Goal: Check status: Check status

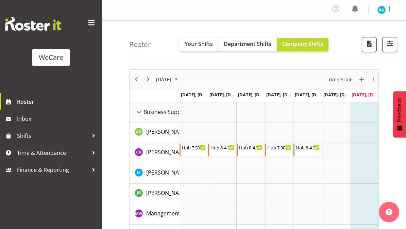
click at [389, 47] on span "button" at bounding box center [390, 43] width 9 height 9
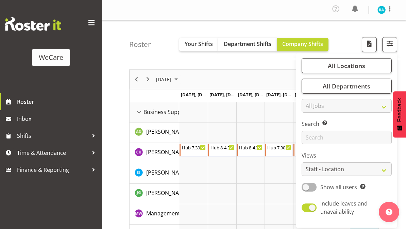
click at [364, 69] on span "All Locations" at bounding box center [346, 66] width 37 height 8
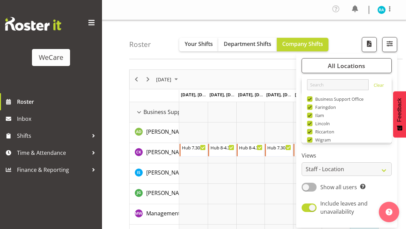
click at [313, 101] on span "Business Support Office" at bounding box center [338, 98] width 51 height 5
click at [312, 101] on input "Business Support Office" at bounding box center [309, 99] width 4 height 4
checkbox input "false"
click at [313, 117] on span at bounding box center [309, 115] width 5 height 5
click at [312, 117] on input "Ilam" at bounding box center [309, 115] width 4 height 4
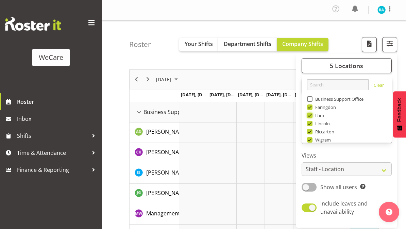
checkbox input "false"
click at [314, 124] on span "Lincoln" at bounding box center [322, 123] width 18 height 5
click at [312, 124] on input "Lincoln" at bounding box center [309, 123] width 4 height 4
checkbox input "false"
click at [311, 133] on span at bounding box center [309, 131] width 5 height 5
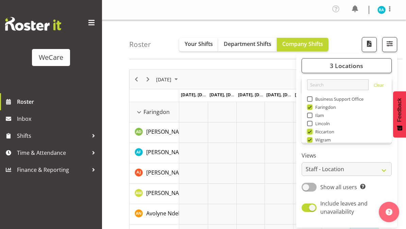
click at [311, 133] on input "Riccarton" at bounding box center [309, 132] width 4 height 4
checkbox input "false"
click at [365, 66] on button "2 Locations" at bounding box center [347, 65] width 90 height 15
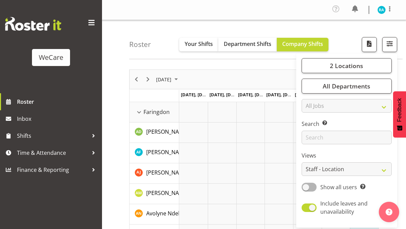
click at [195, 45] on span "Your Shifts" at bounding box center [199, 43] width 28 height 7
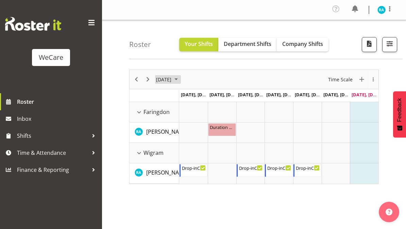
click at [180, 78] on span "August 2025" at bounding box center [176, 79] width 8 height 9
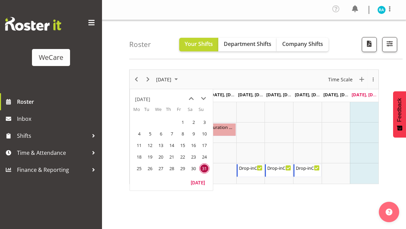
click at [202, 101] on span "next month" at bounding box center [204, 99] width 12 height 12
click at [144, 102] on div "[DATE]" at bounding box center [142, 100] width 15 height 14
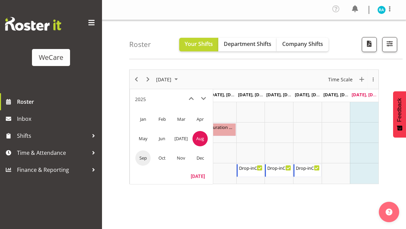
click at [144, 158] on span "Sep" at bounding box center [142, 157] width 15 height 15
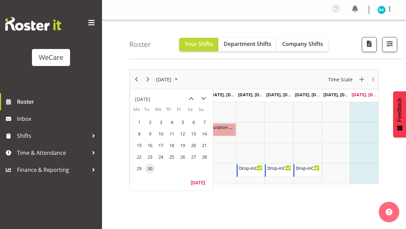
click at [141, 122] on span "1" at bounding box center [139, 122] width 10 height 10
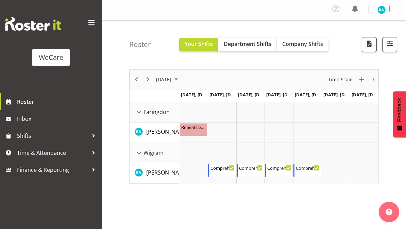
click at [92, 23] on span at bounding box center [91, 22] width 11 height 11
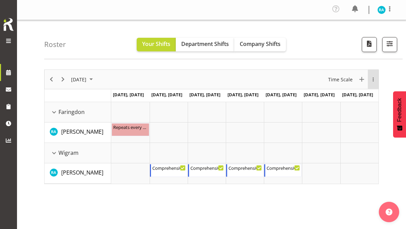
click at [372, 81] on div "overflow" at bounding box center [373, 79] width 11 height 4
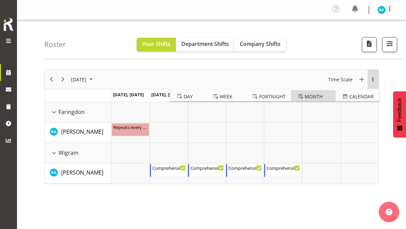
click at [316, 96] on span "Month" at bounding box center [314, 96] width 18 height 9
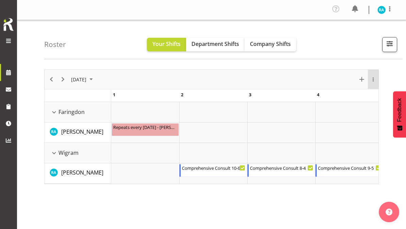
click at [370, 82] on div "overflow" at bounding box center [373, 79] width 11 height 19
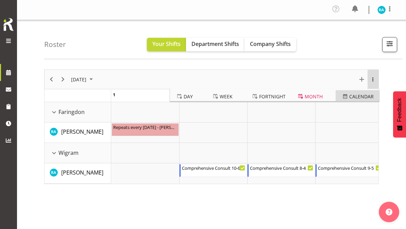
click at [364, 95] on span "calendar" at bounding box center [361, 96] width 24 height 9
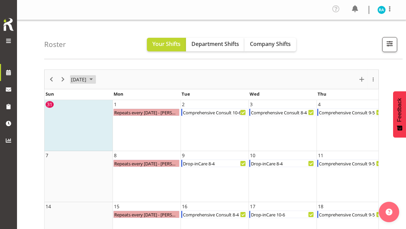
click at [87, 79] on span "[DATE]" at bounding box center [78, 79] width 17 height 9
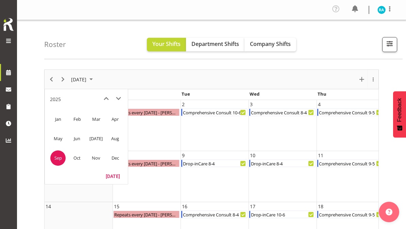
click at [83, 156] on span "Oct" at bounding box center [76, 157] width 15 height 15
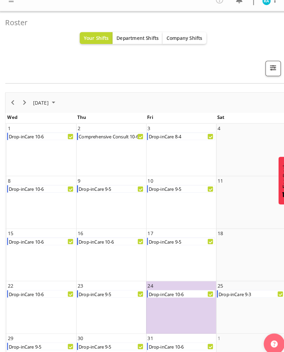
click at [47, 101] on span "[DATE]" at bounding box center [39, 100] width 17 height 9
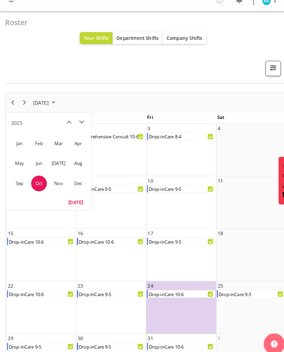
click at [57, 177] on span "Nov" at bounding box center [56, 178] width 15 height 15
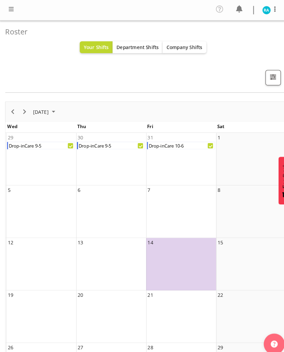
click at [143, 46] on span "Department Shifts" at bounding box center [133, 46] width 41 height 6
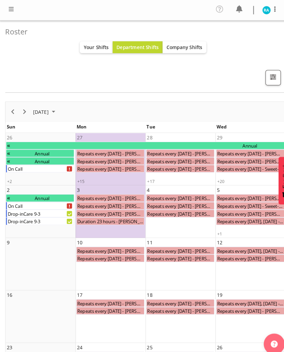
click at [272, 72] on button "button" at bounding box center [265, 75] width 15 height 15
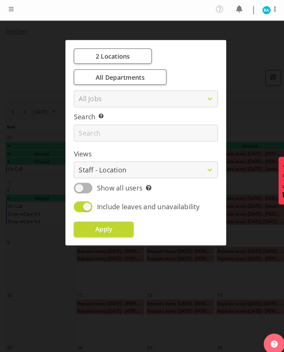
click at [31, 43] on div at bounding box center [142, 176] width 284 height 352
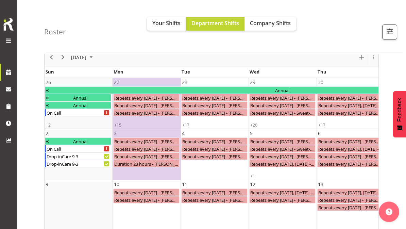
click at [278, 22] on span "Company Shifts" at bounding box center [270, 22] width 41 height 7
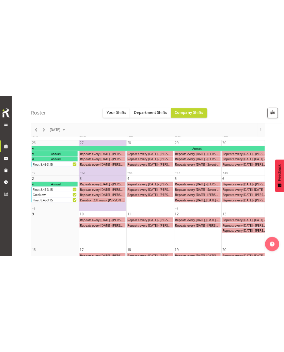
scroll to position [60, 0]
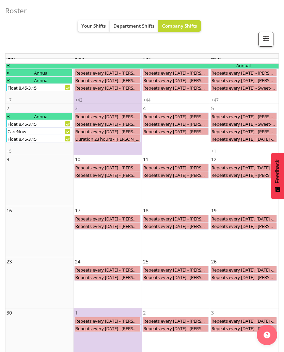
click at [92, 27] on span "Your Shifts" at bounding box center [93, 25] width 24 height 6
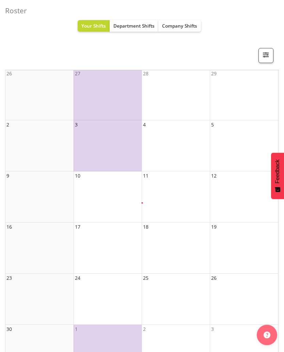
scroll to position [14, 0]
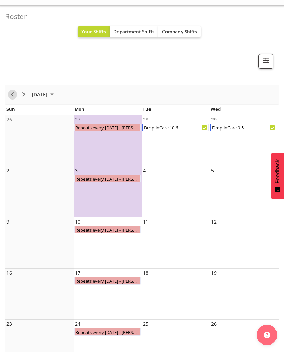
click at [13, 95] on span "Previous" at bounding box center [12, 94] width 8 height 9
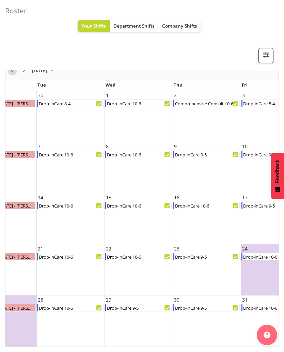
scroll to position [0, 129]
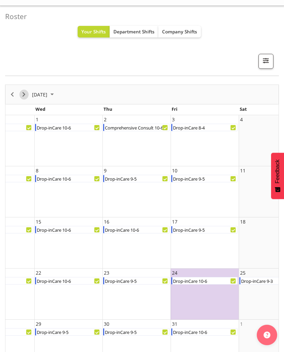
click at [28, 93] on button "Next" at bounding box center [23, 94] width 9 height 10
